Goal: Information Seeking & Learning: Learn about a topic

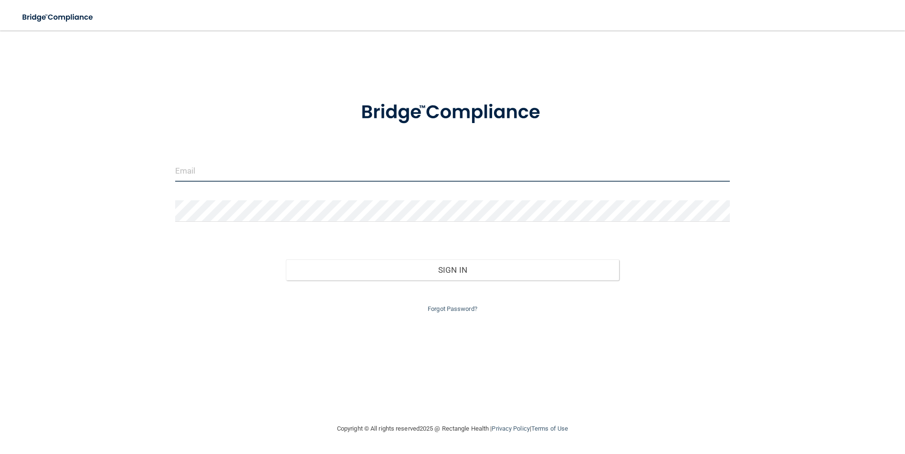
click at [380, 172] on input "email" at bounding box center [452, 170] width 554 height 21
type input "[EMAIL_ADDRESS][DOMAIN_NAME]"
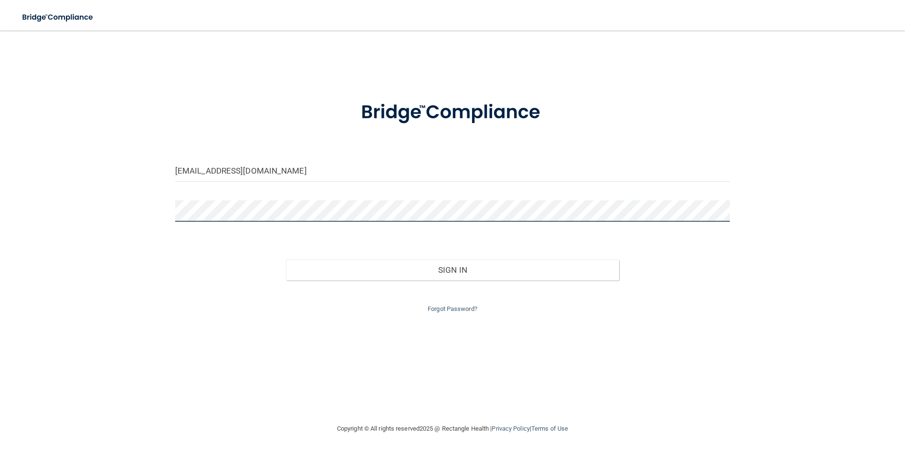
click at [286, 260] on button "Sign In" at bounding box center [452, 270] width 333 height 21
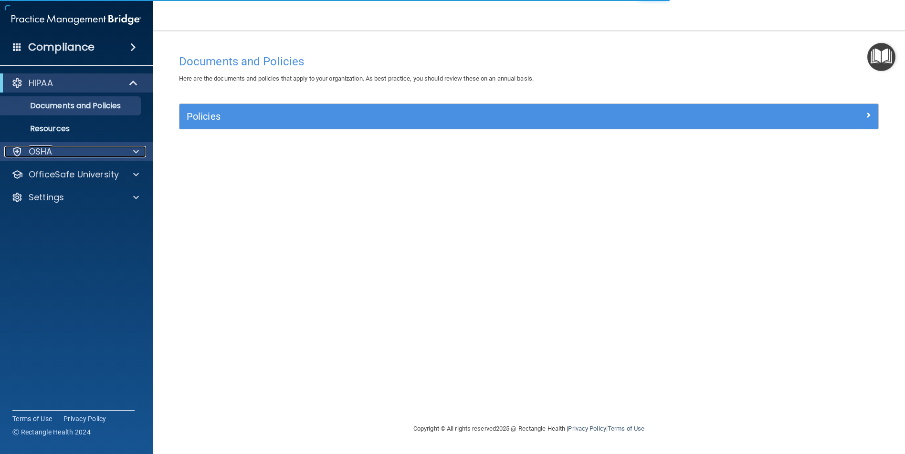
click at [145, 148] on div at bounding box center [135, 151] width 24 height 11
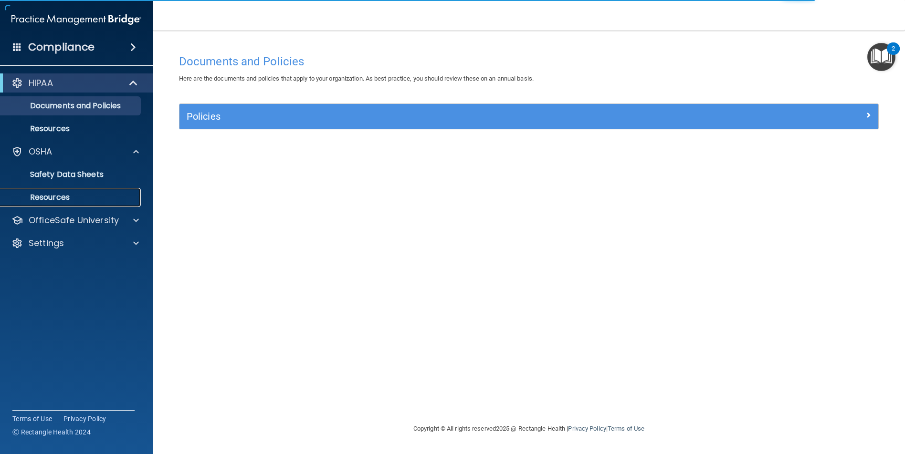
click at [93, 198] on p "Resources" at bounding box center [71, 198] width 130 height 10
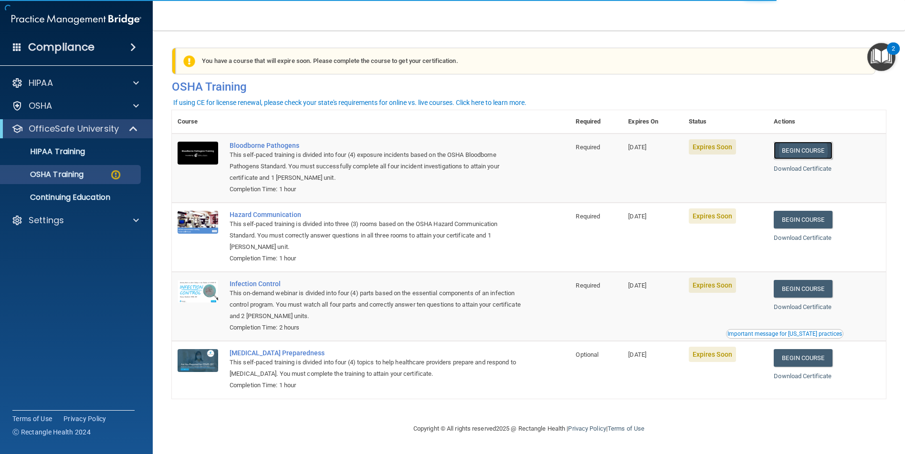
click at [786, 155] on link "Begin Course" at bounding box center [803, 151] width 58 height 18
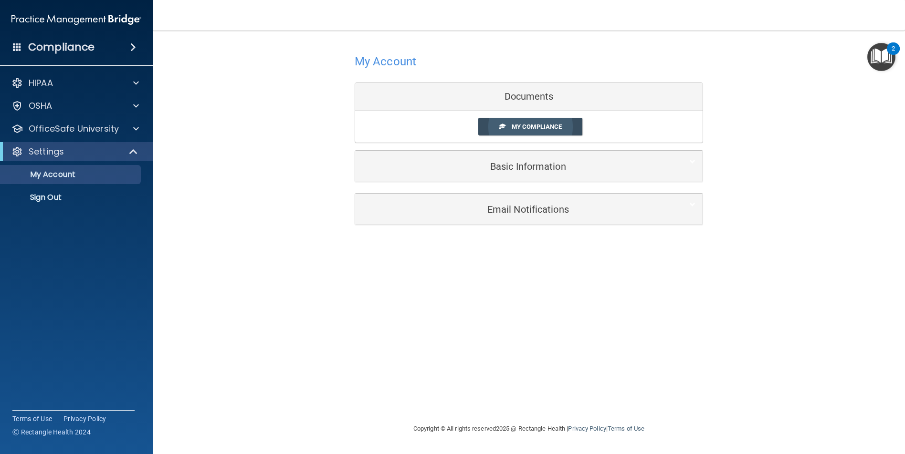
click at [520, 128] on span "My Compliance" at bounding box center [537, 126] width 50 height 7
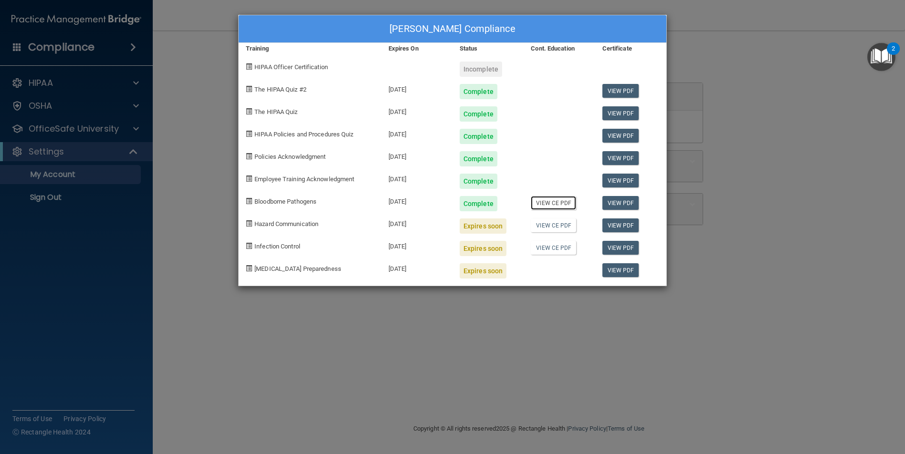
click at [548, 201] on link "View CE PDF" at bounding box center [553, 203] width 45 height 14
click at [54, 148] on div "Jessica Wilcox's Compliance Training Expires On Status Cont. Education Certific…" at bounding box center [452, 227] width 905 height 454
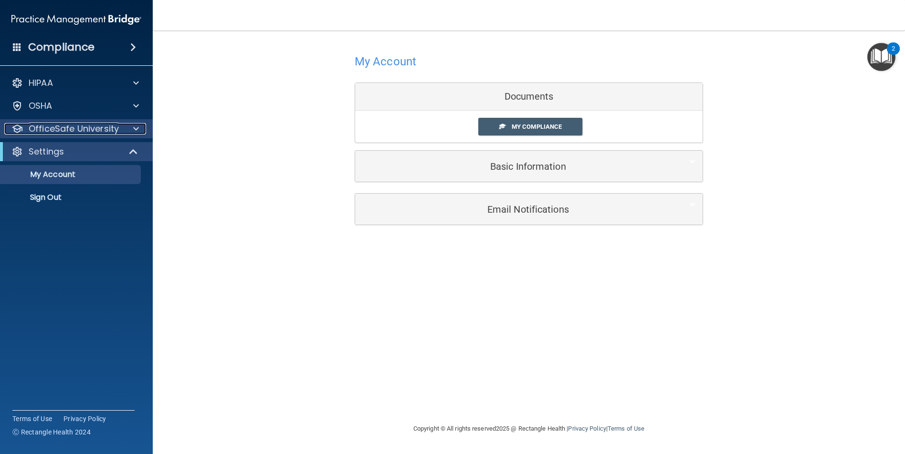
click at [78, 130] on p "OfficeSafe University" at bounding box center [74, 128] width 90 height 11
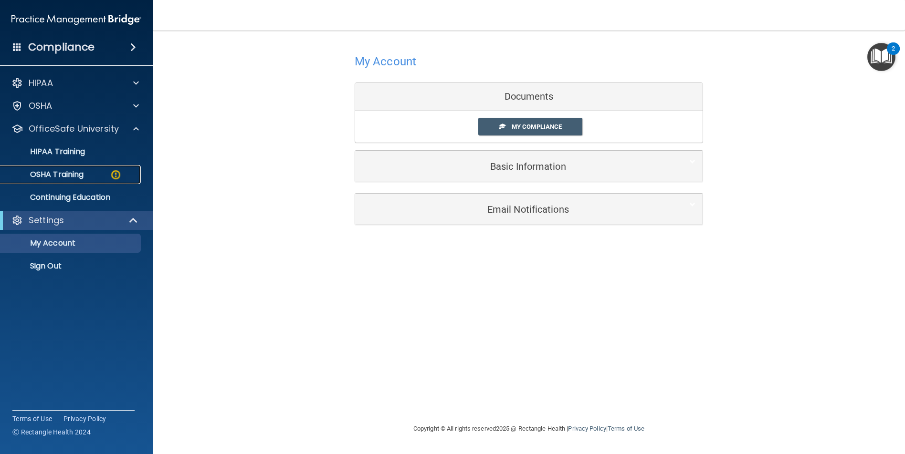
click at [77, 177] on p "OSHA Training" at bounding box center [44, 175] width 77 height 10
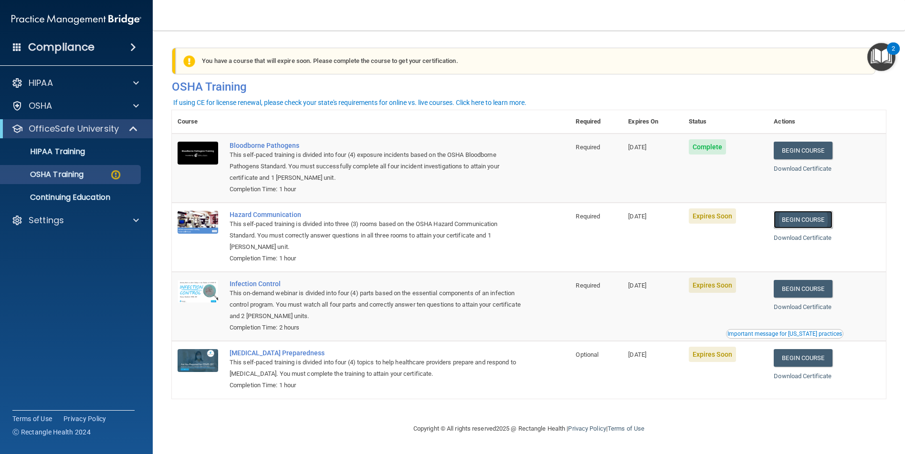
click at [824, 218] on link "Begin Course" at bounding box center [803, 220] width 58 height 18
click at [267, 288] on div "Infection Control" at bounding box center [376, 284] width 293 height 8
click at [278, 355] on div "[MEDICAL_DATA] Preparedness" at bounding box center [376, 353] width 293 height 8
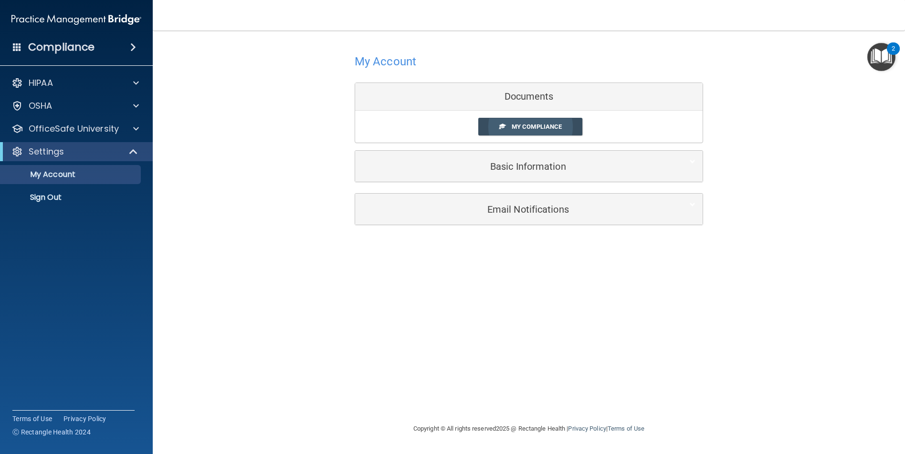
click at [527, 132] on link "My Compliance" at bounding box center [530, 127] width 105 height 18
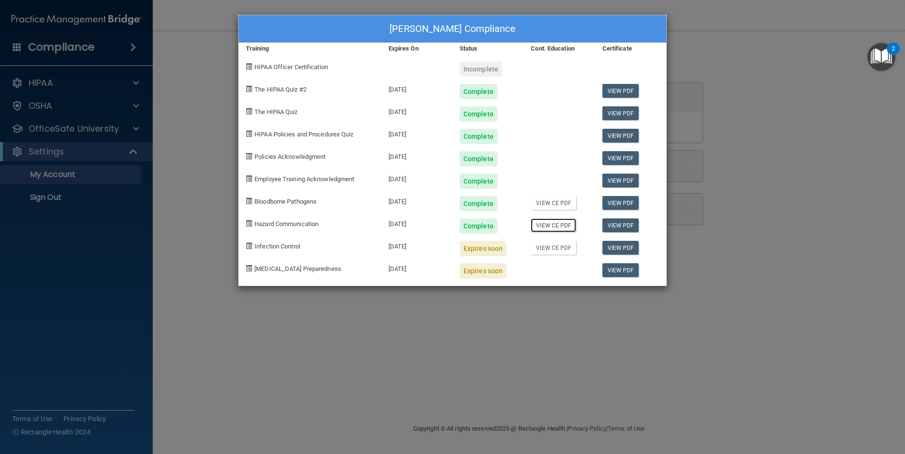
click at [552, 226] on link "View CE PDF" at bounding box center [553, 226] width 45 height 14
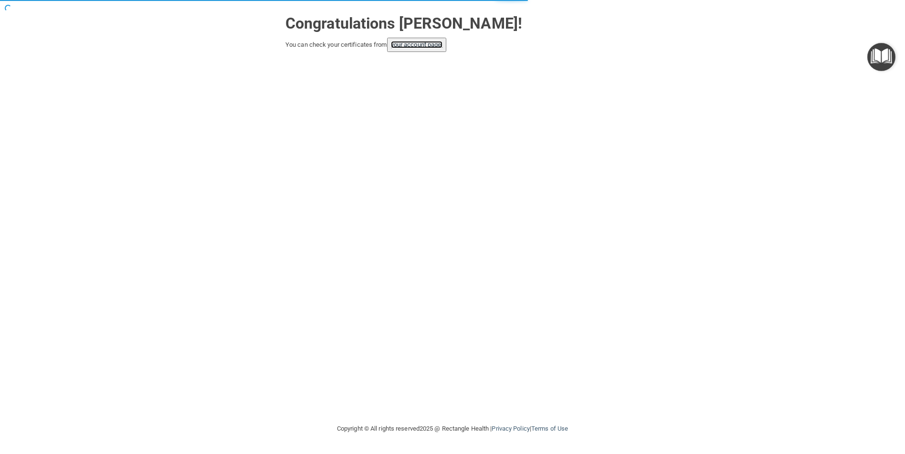
click at [423, 44] on link "your account page!" at bounding box center [417, 44] width 52 height 7
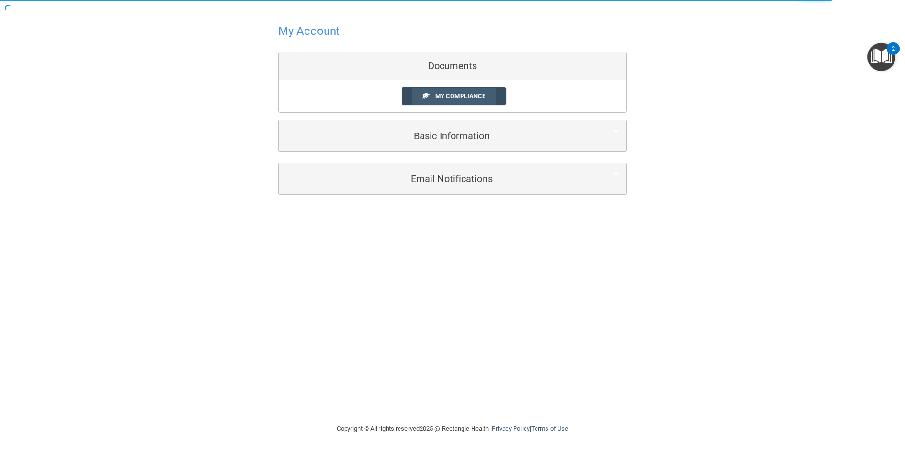
click at [471, 97] on span "My Compliance" at bounding box center [460, 96] width 50 height 7
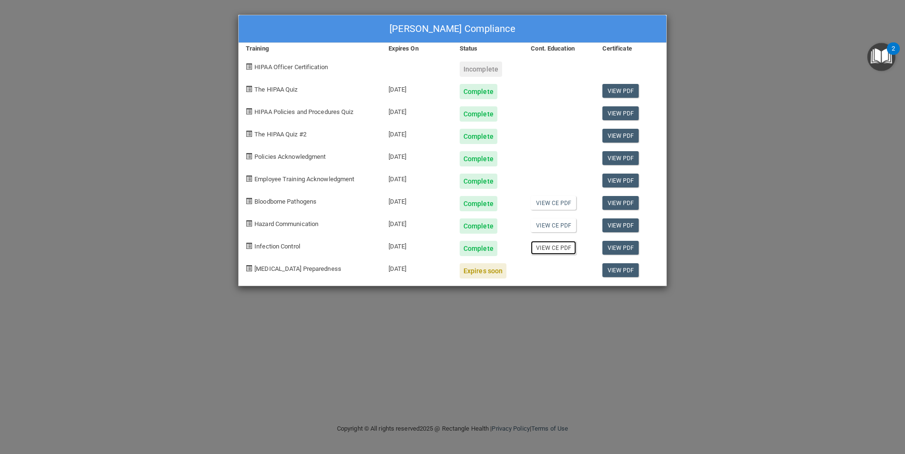
click at [563, 248] on link "View CE PDF" at bounding box center [553, 248] width 45 height 14
click at [615, 268] on link "View PDF" at bounding box center [620, 270] width 37 height 14
drag, startPoint x: 301, startPoint y: 272, endPoint x: 312, endPoint y: 267, distance: 12.2
click at [303, 272] on div "[MEDICAL_DATA] Preparedness" at bounding box center [310, 267] width 143 height 22
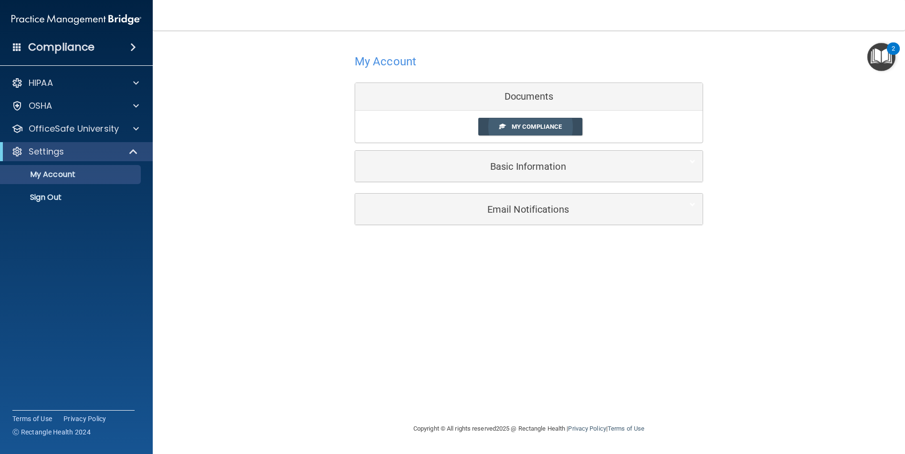
click at [505, 123] on span at bounding box center [502, 126] width 6 height 6
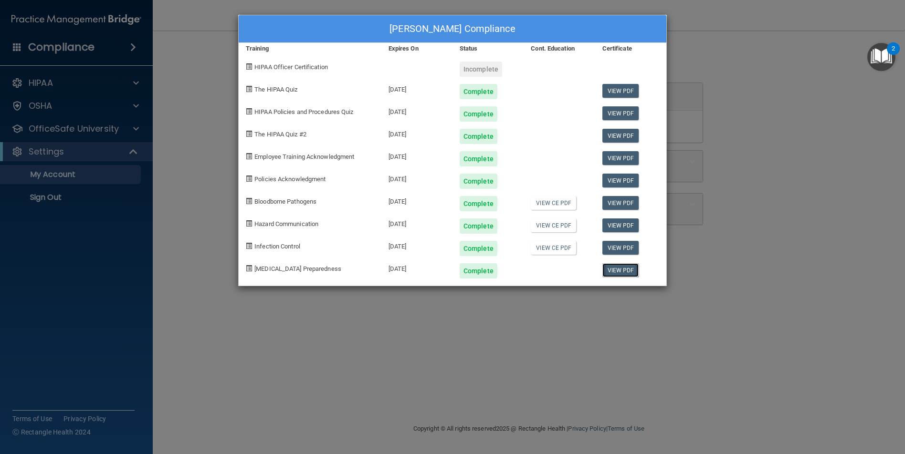
click at [610, 272] on link "View PDF" at bounding box center [620, 270] width 37 height 14
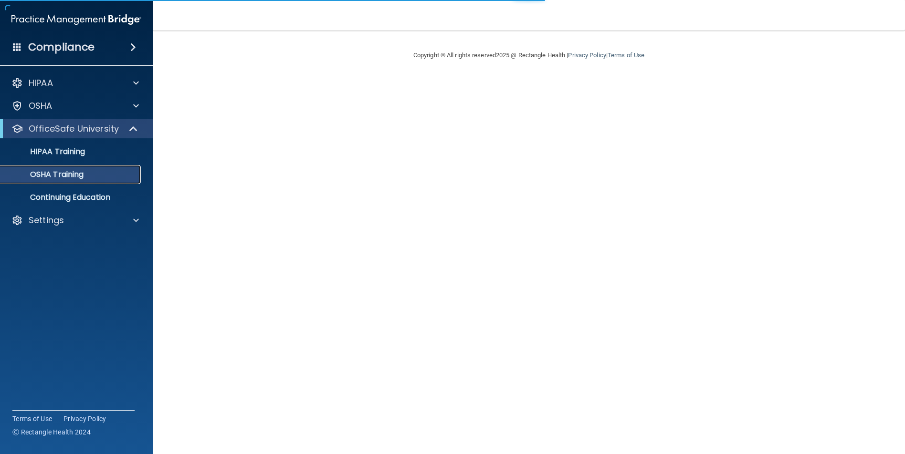
click at [57, 174] on p "OSHA Training" at bounding box center [44, 175] width 77 height 10
